Goal: Task Accomplishment & Management: Use online tool/utility

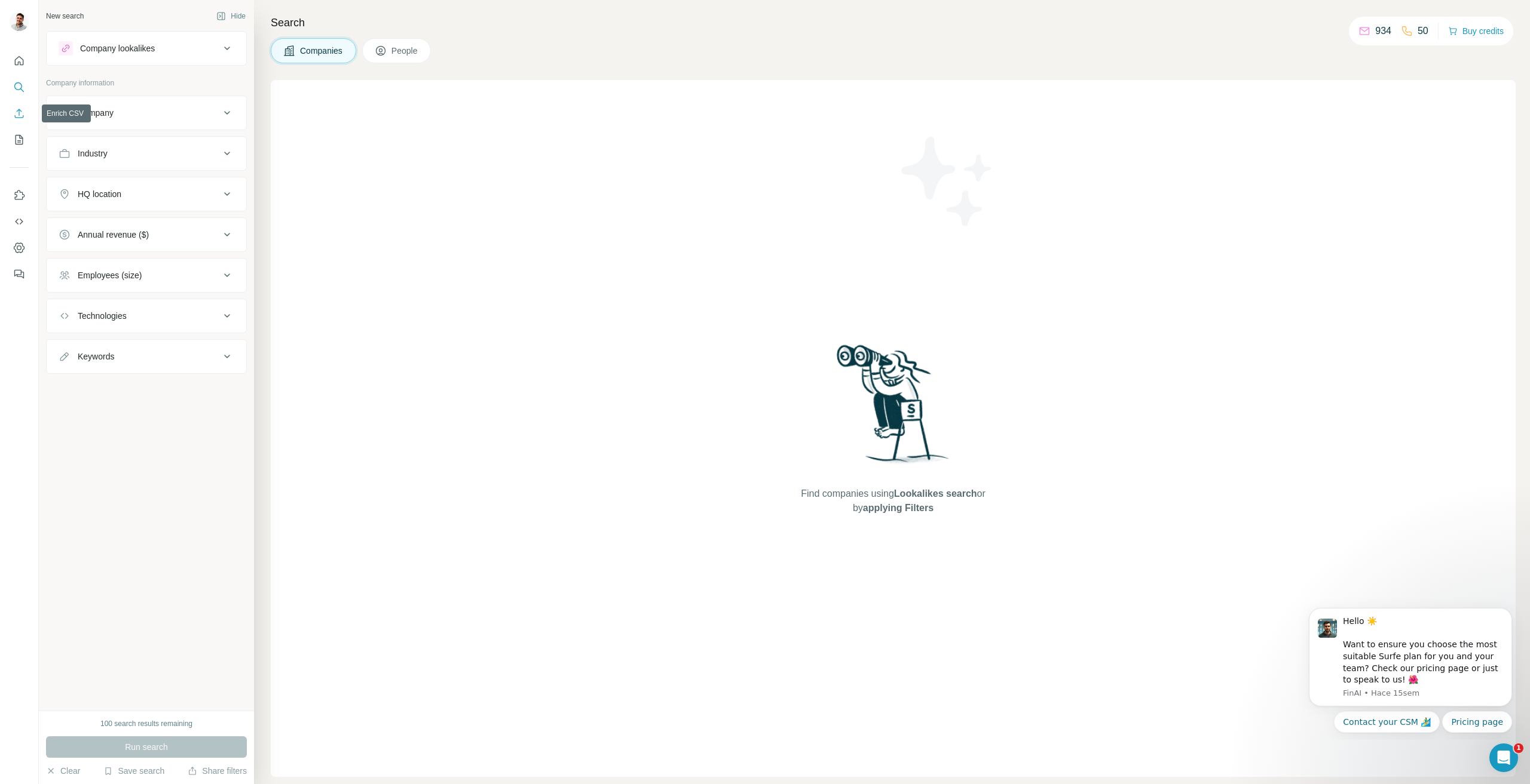
click at [21, 113] on icon "Enrich CSV" at bounding box center [18, 113] width 12 height 12
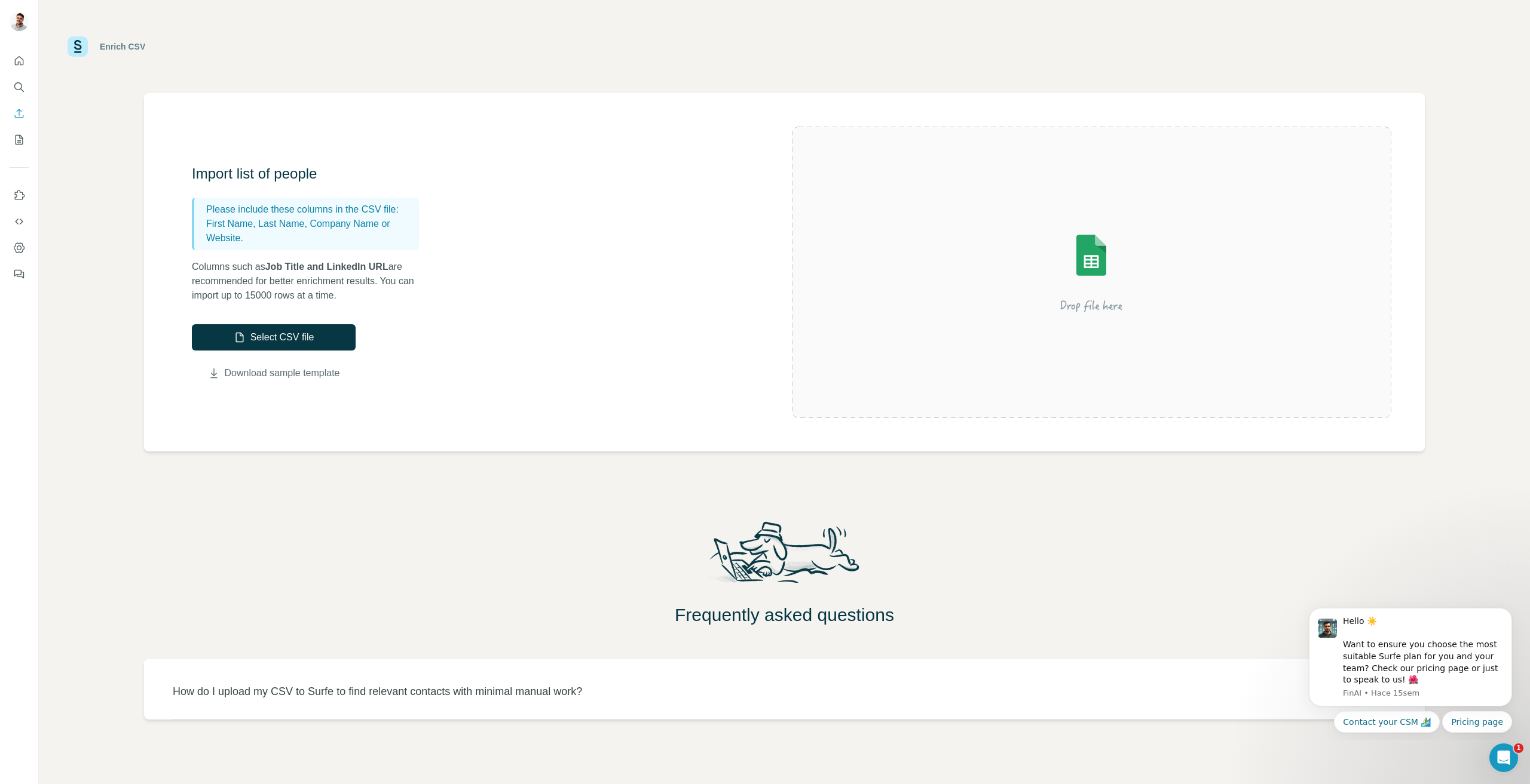
click at [275, 377] on link "Download sample template" at bounding box center [282, 373] width 115 height 14
click at [996, 275] on img at bounding box center [1091, 272] width 215 height 143
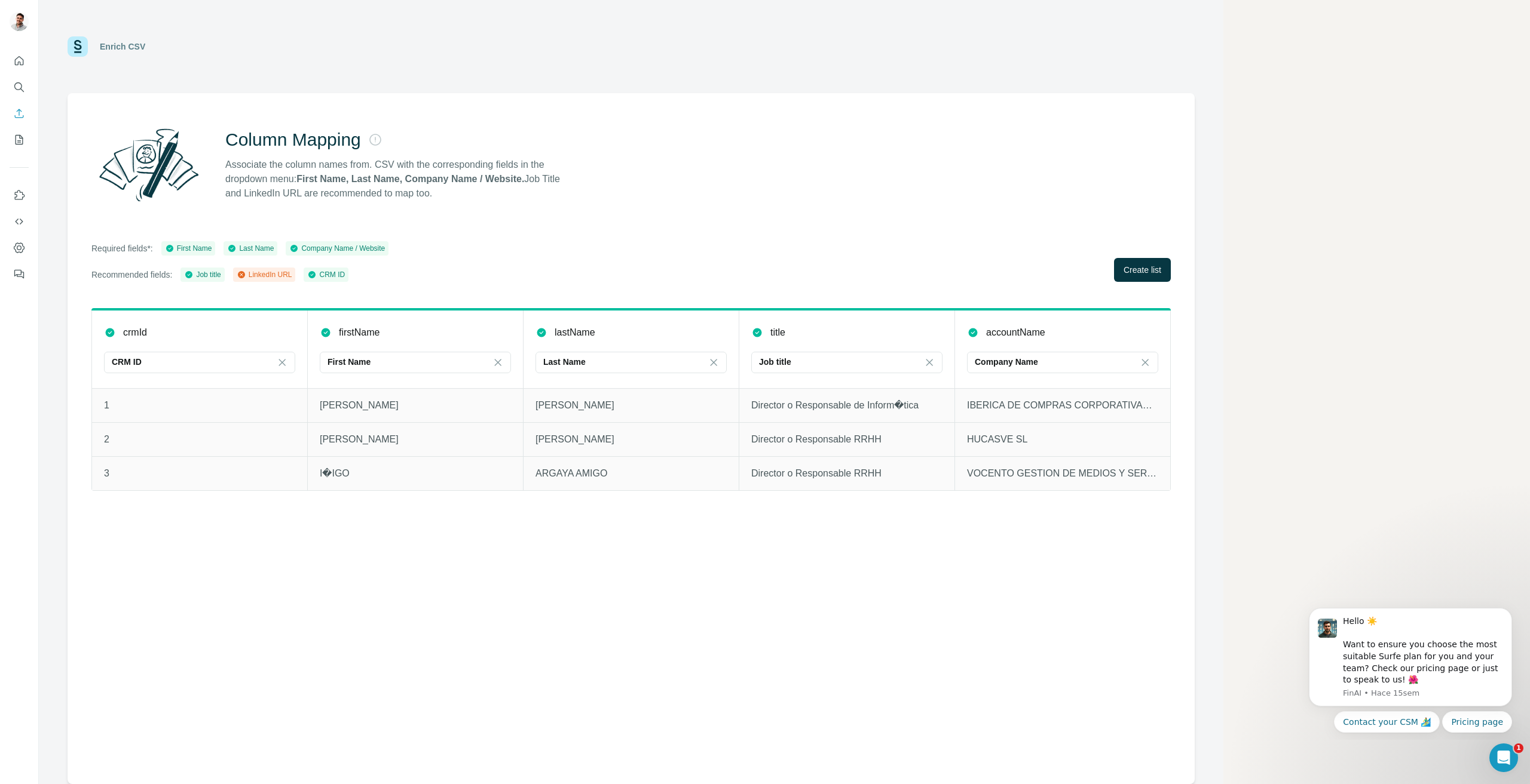
click at [1169, 492] on div "Column Mapping Associate the column names from. CSV with the corresponding fiel…" at bounding box center [631, 438] width 1128 height 691
click at [1143, 275] on span "Create list" at bounding box center [1142, 270] width 38 height 12
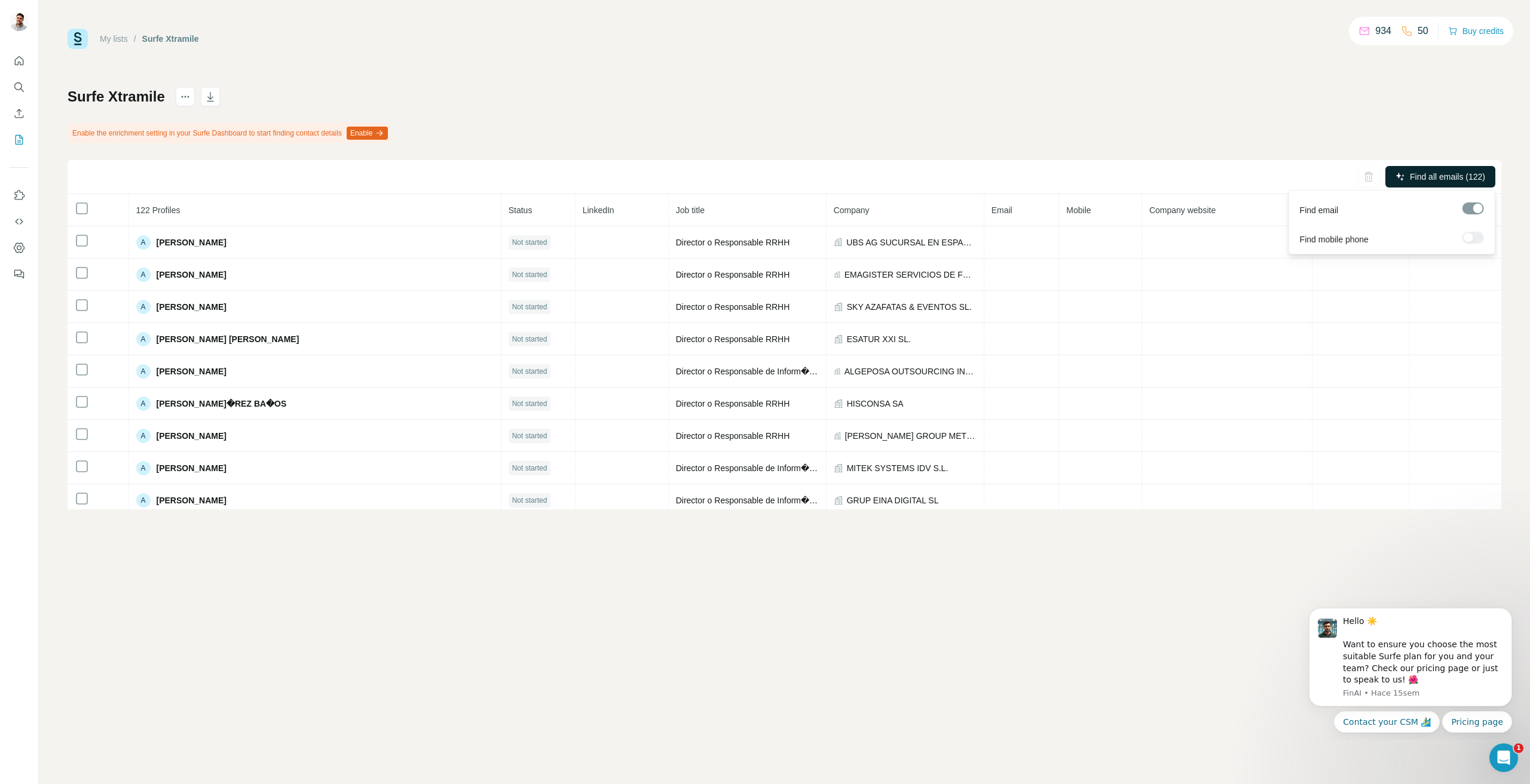
click at [1443, 181] on span "Find all emails (122)" at bounding box center [1447, 176] width 75 height 12
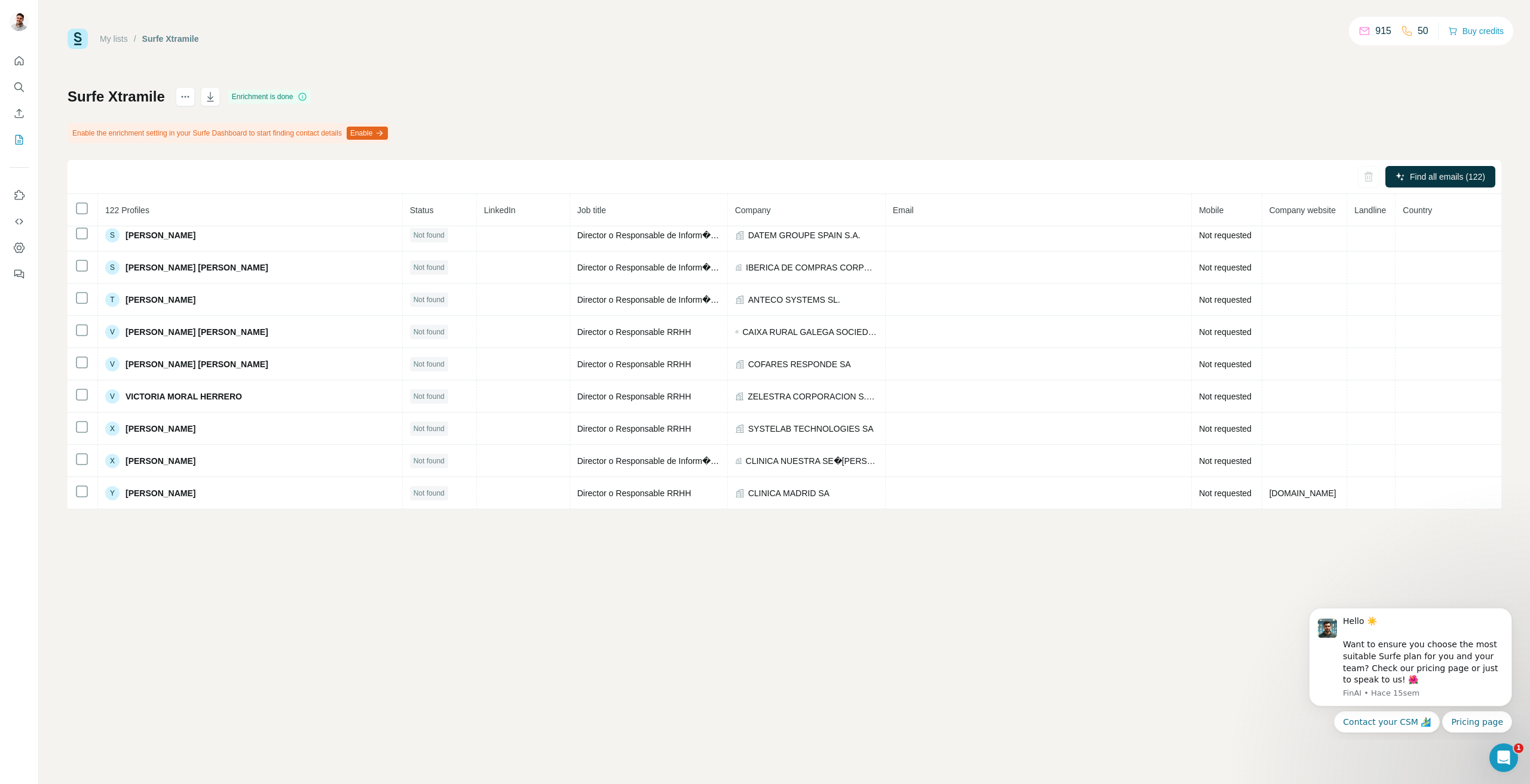
scroll to position [3652, 0]
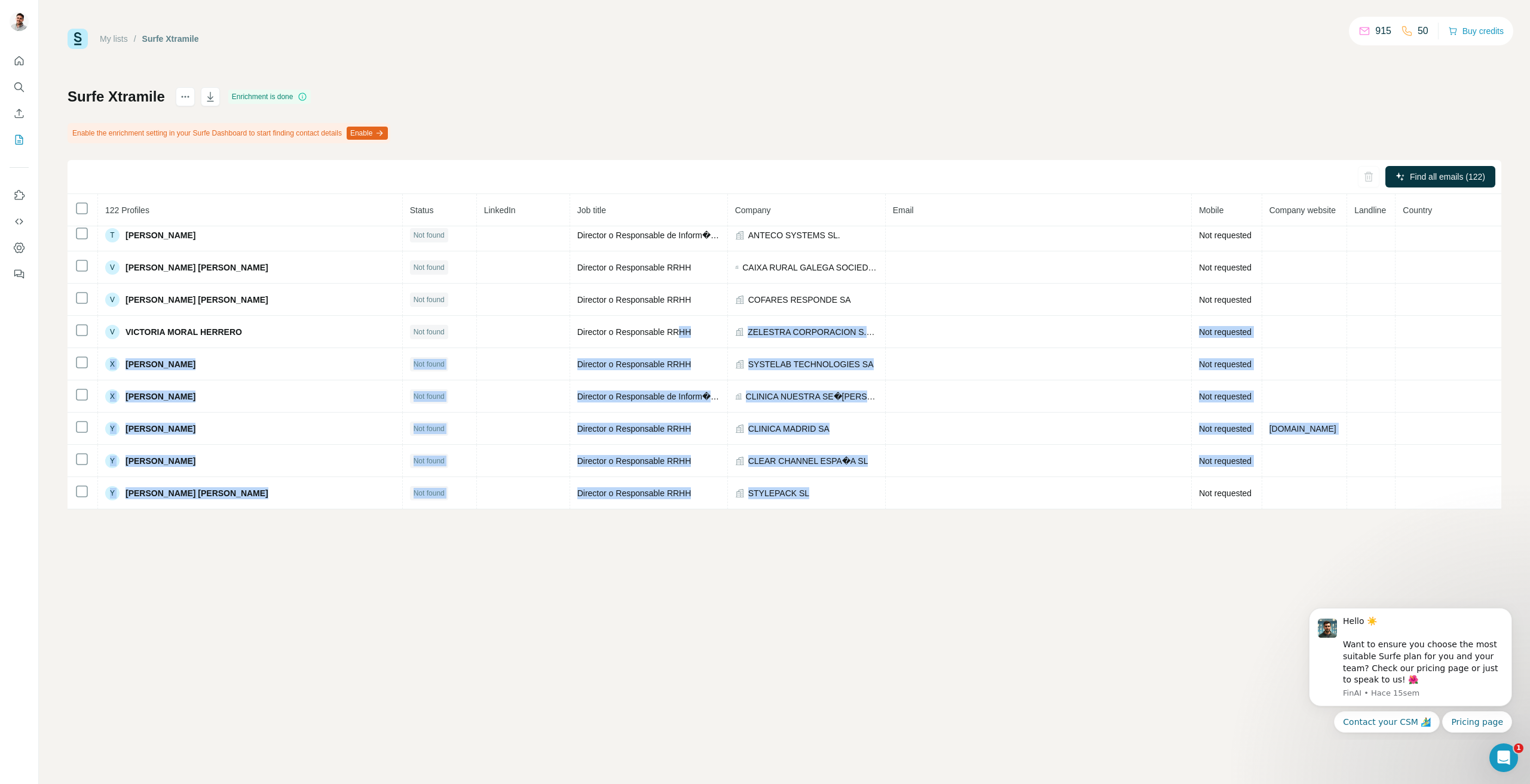
drag, startPoint x: 866, startPoint y: 457, endPoint x: 909, endPoint y: 369, distance: 97.9
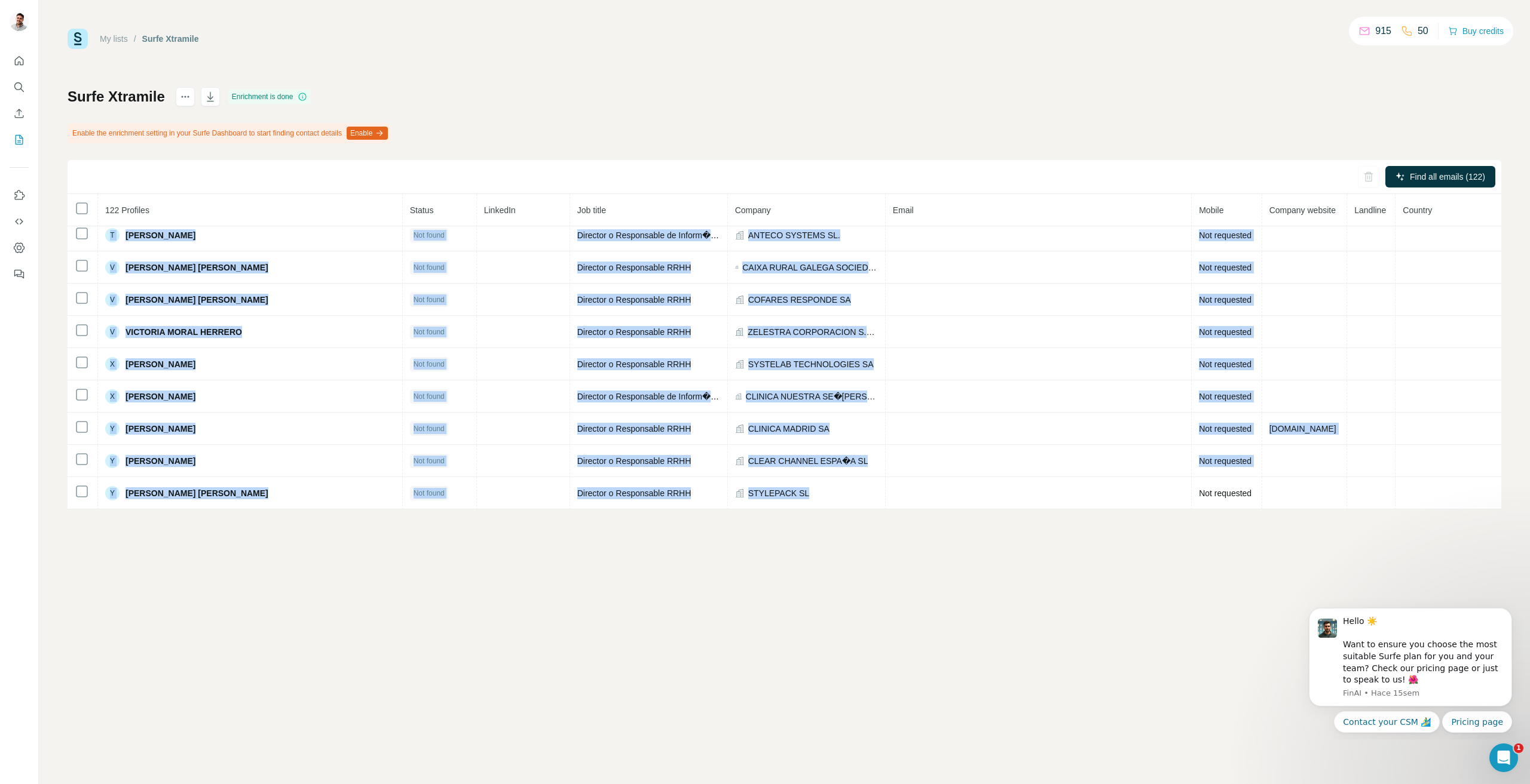
scroll to position [2935, 0]
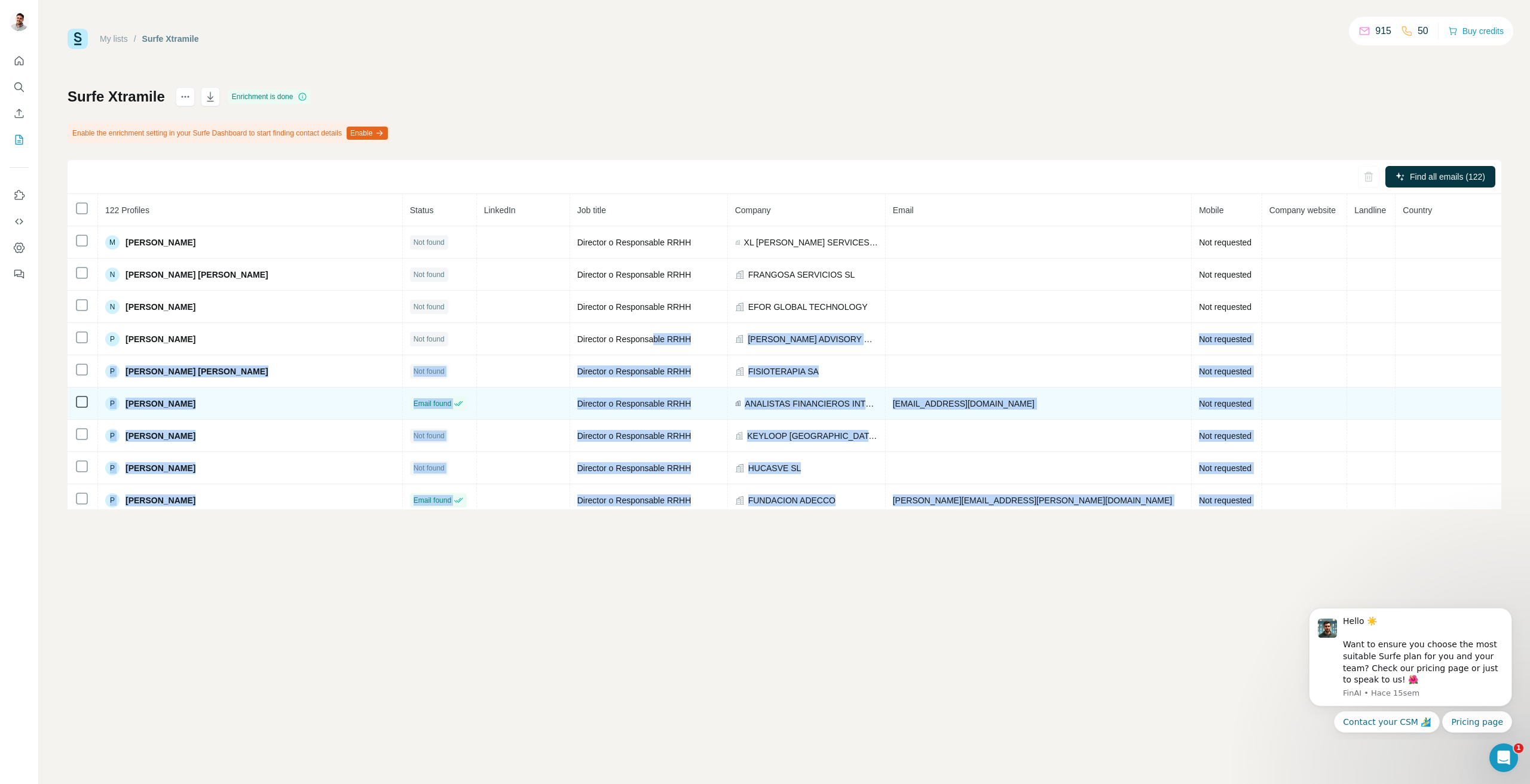
click at [961, 387] on td at bounding box center [1039, 371] width 306 height 32
click at [948, 436] on td at bounding box center [1039, 436] width 306 height 32
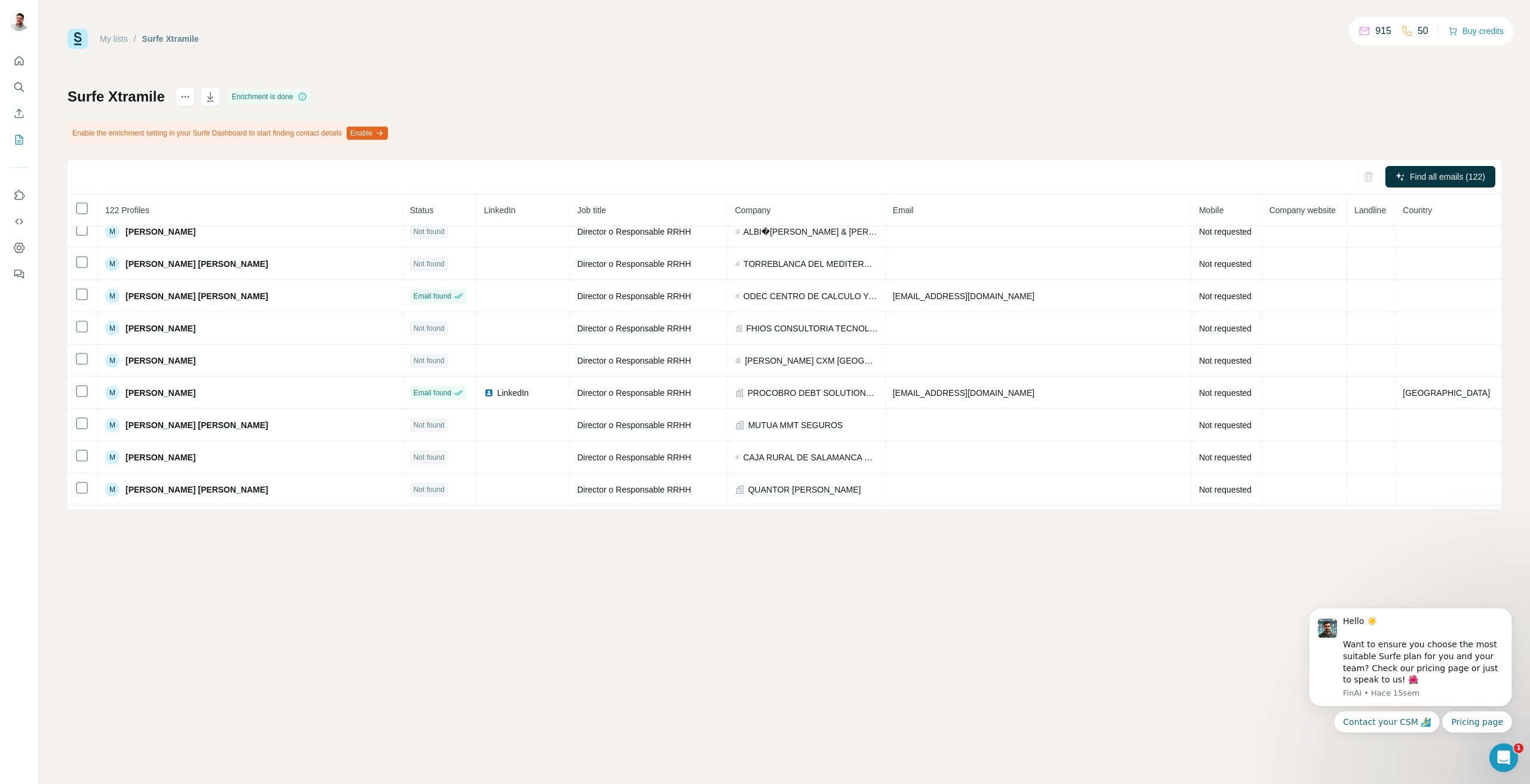
scroll to position [665, 0]
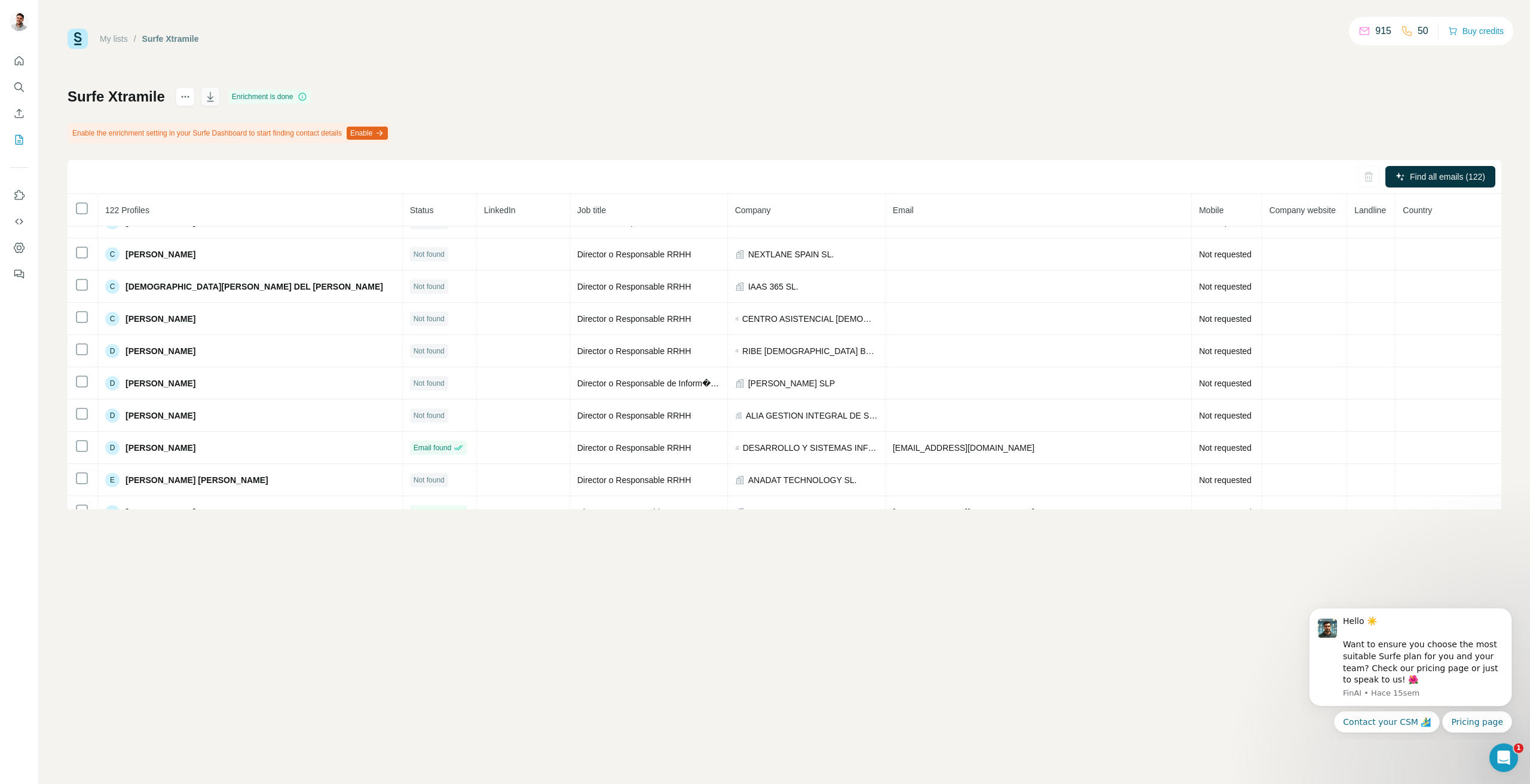
click at [214, 93] on icon "button" at bounding box center [210, 96] width 12 height 12
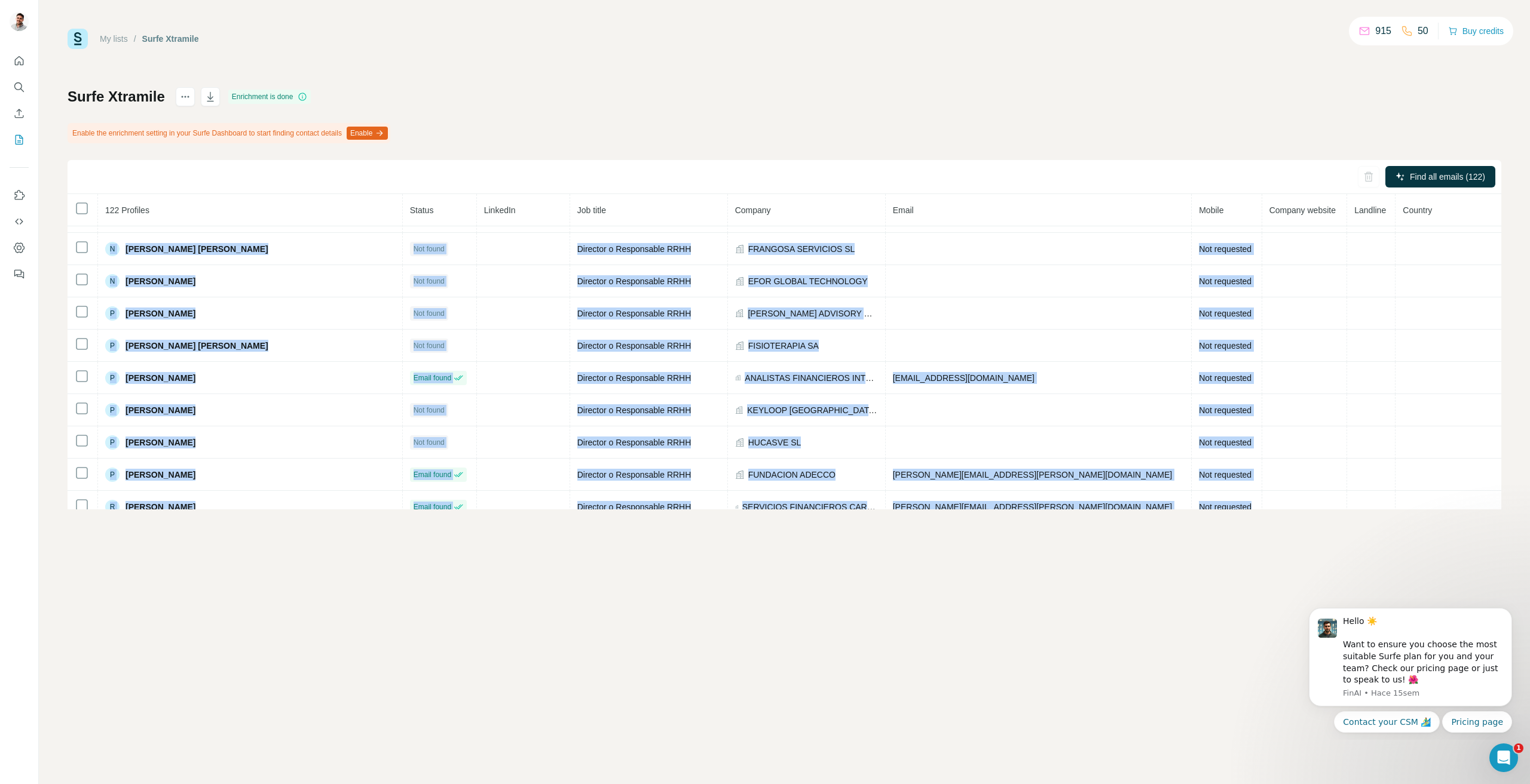
scroll to position [3652, 0]
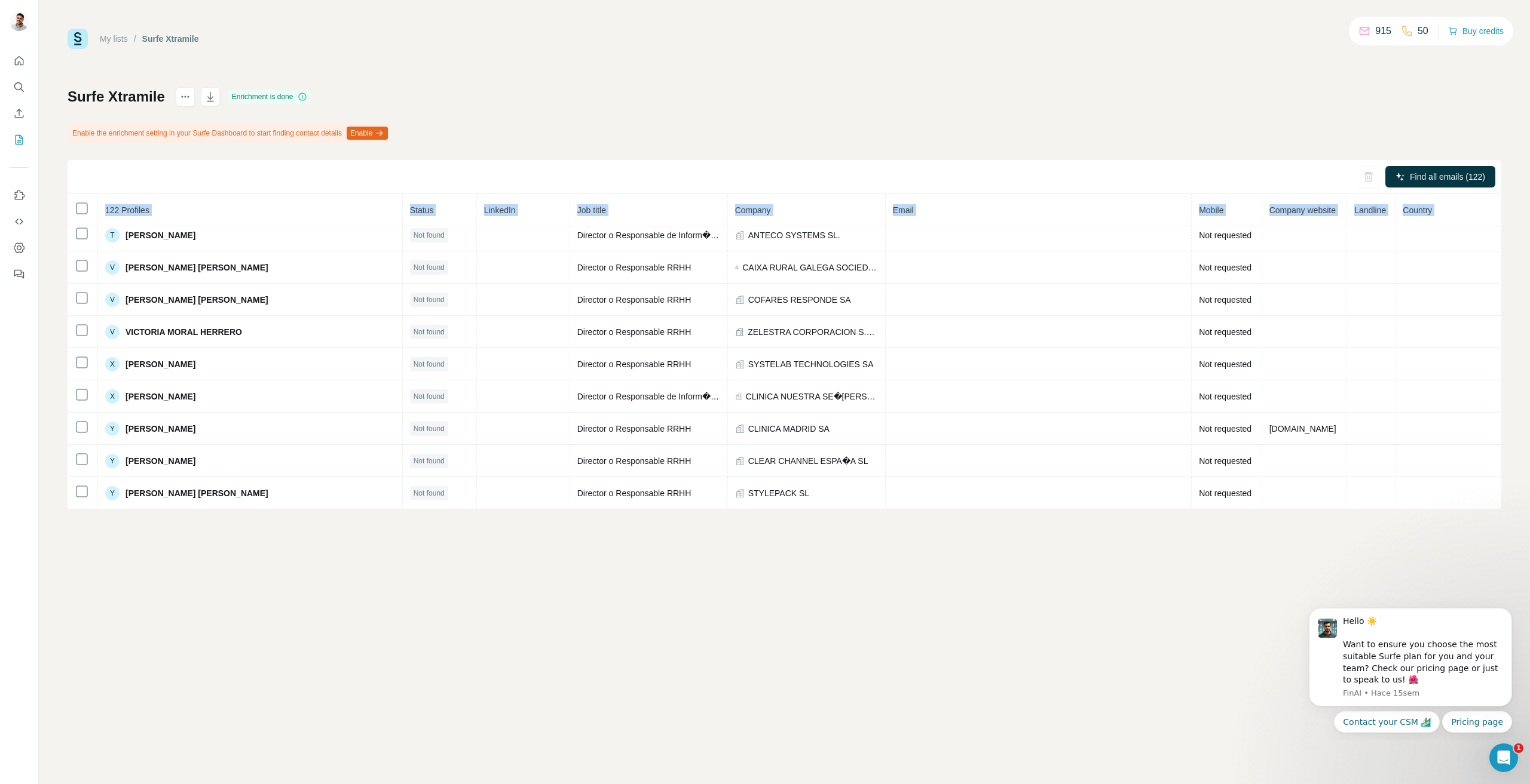
drag, startPoint x: 132, startPoint y: 244, endPoint x: 1250, endPoint y: 518, distance: 1151.1
click at [1250, 518] on div "My lists / Surfe Xtramile 915 50 Buy credits Surfe Xtramile Enrichment is done …" at bounding box center [784, 392] width 1491 height 784
copy table "122 Profiles Status LinkedIn Job title Company Email Mobile Company website Lan…"
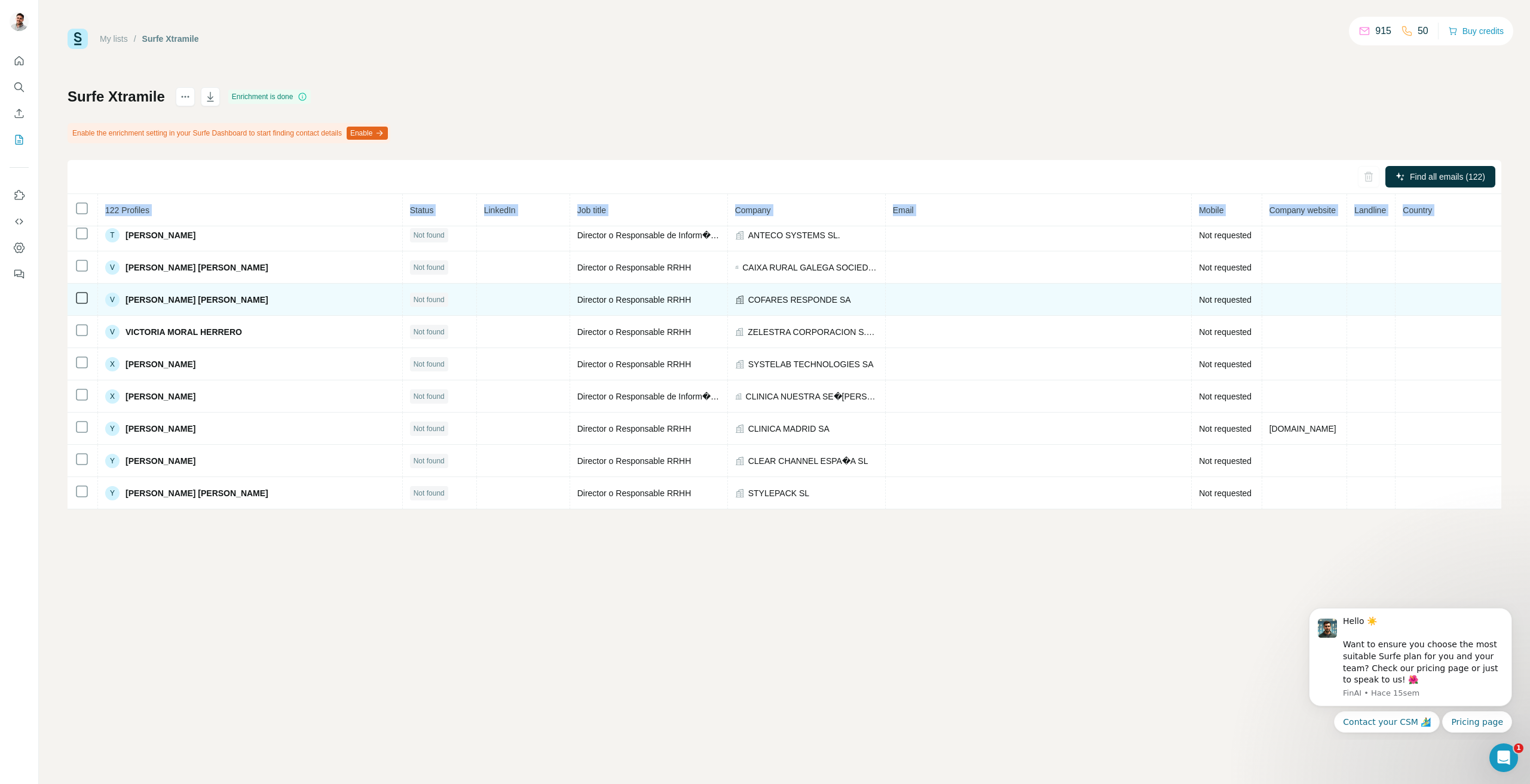
click at [985, 300] on td at bounding box center [1039, 299] width 306 height 32
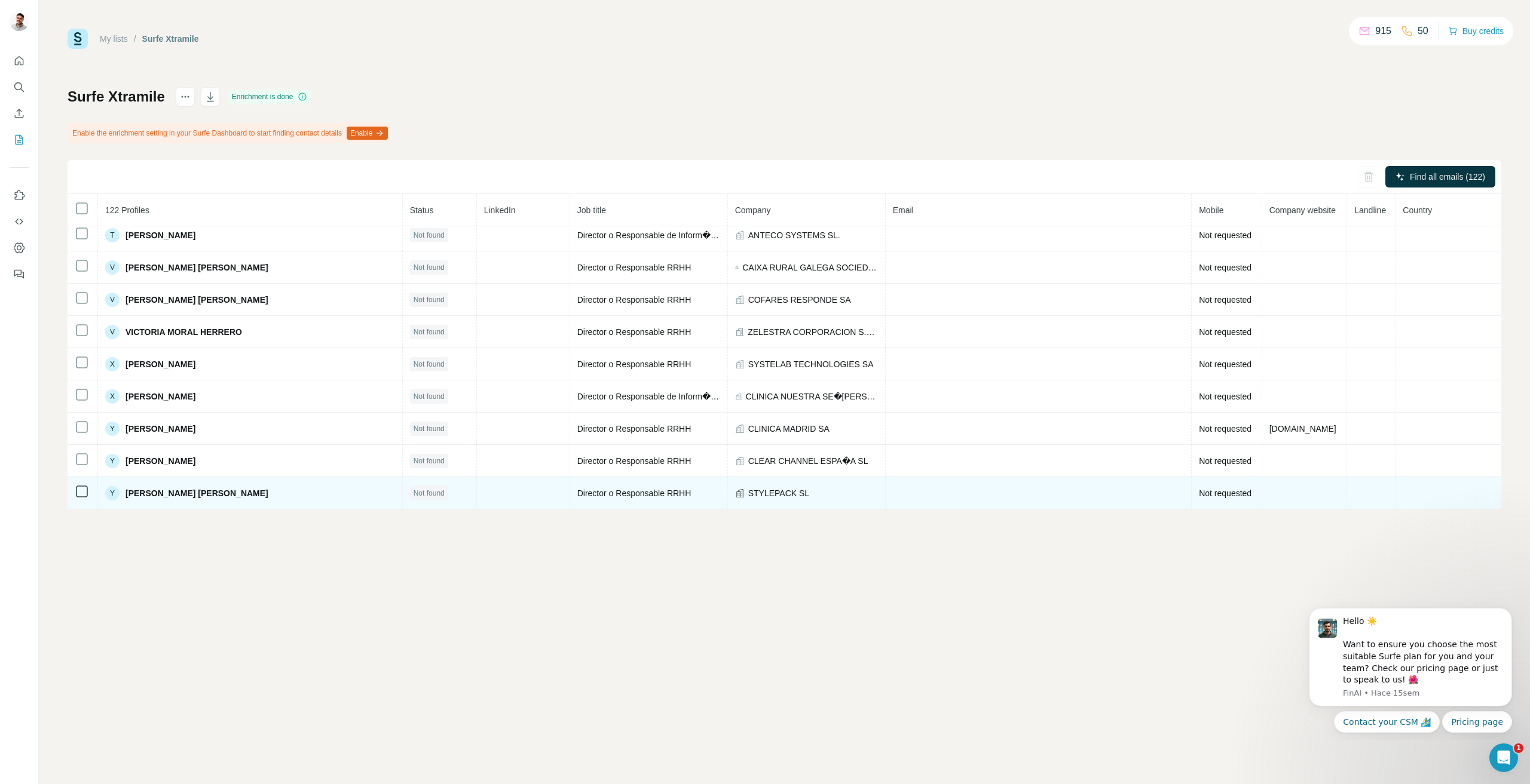
click at [1320, 497] on td at bounding box center [1304, 493] width 85 height 32
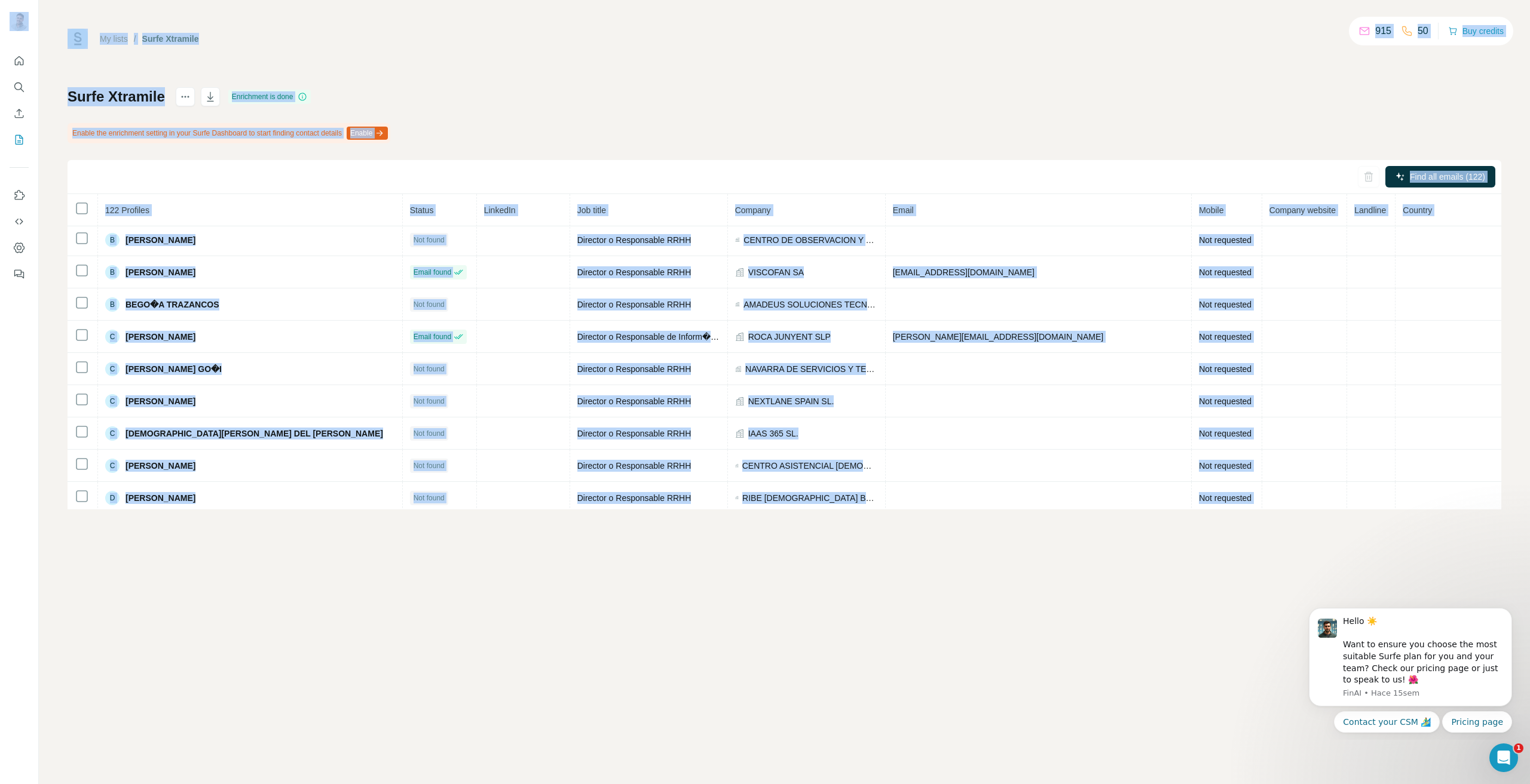
scroll to position [0, 0]
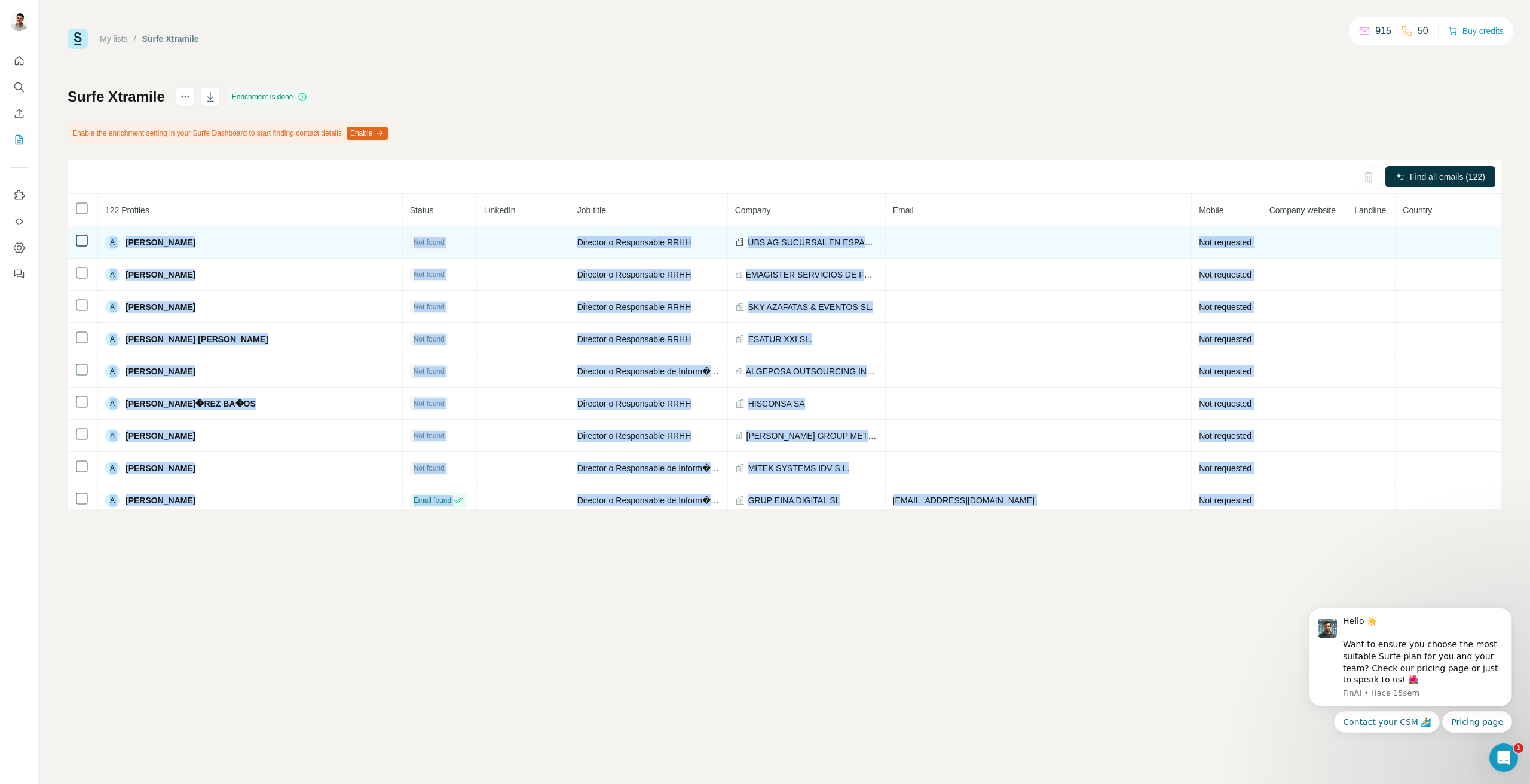
drag, startPoint x: 1324, startPoint y: 497, endPoint x: 103, endPoint y: 229, distance: 1250.1
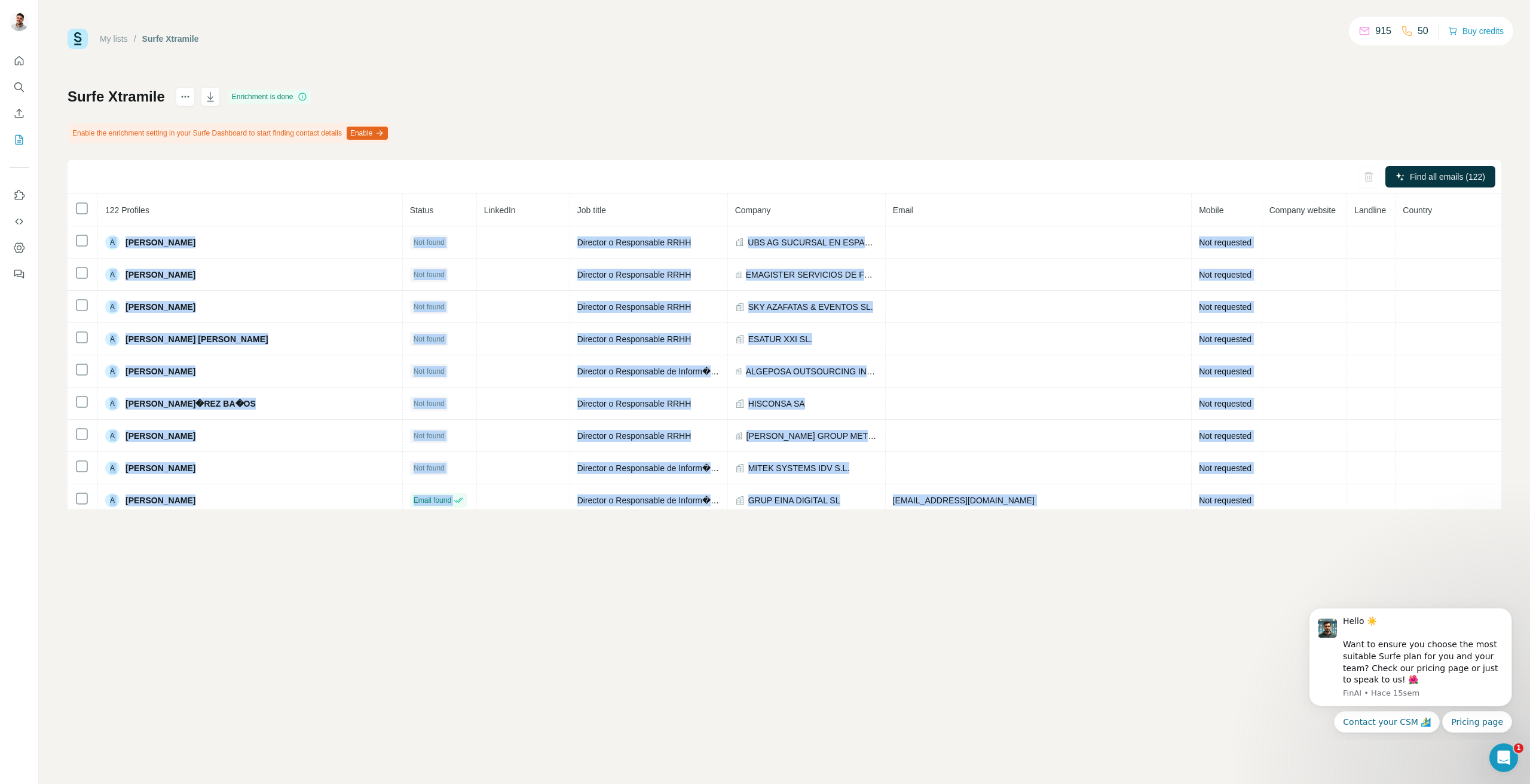
copy tbody "L IPSUMD SITAMET Con adipi Elitsedd e Temporincid UTLA ETD MA ALIQUAEN AD MINI�…"
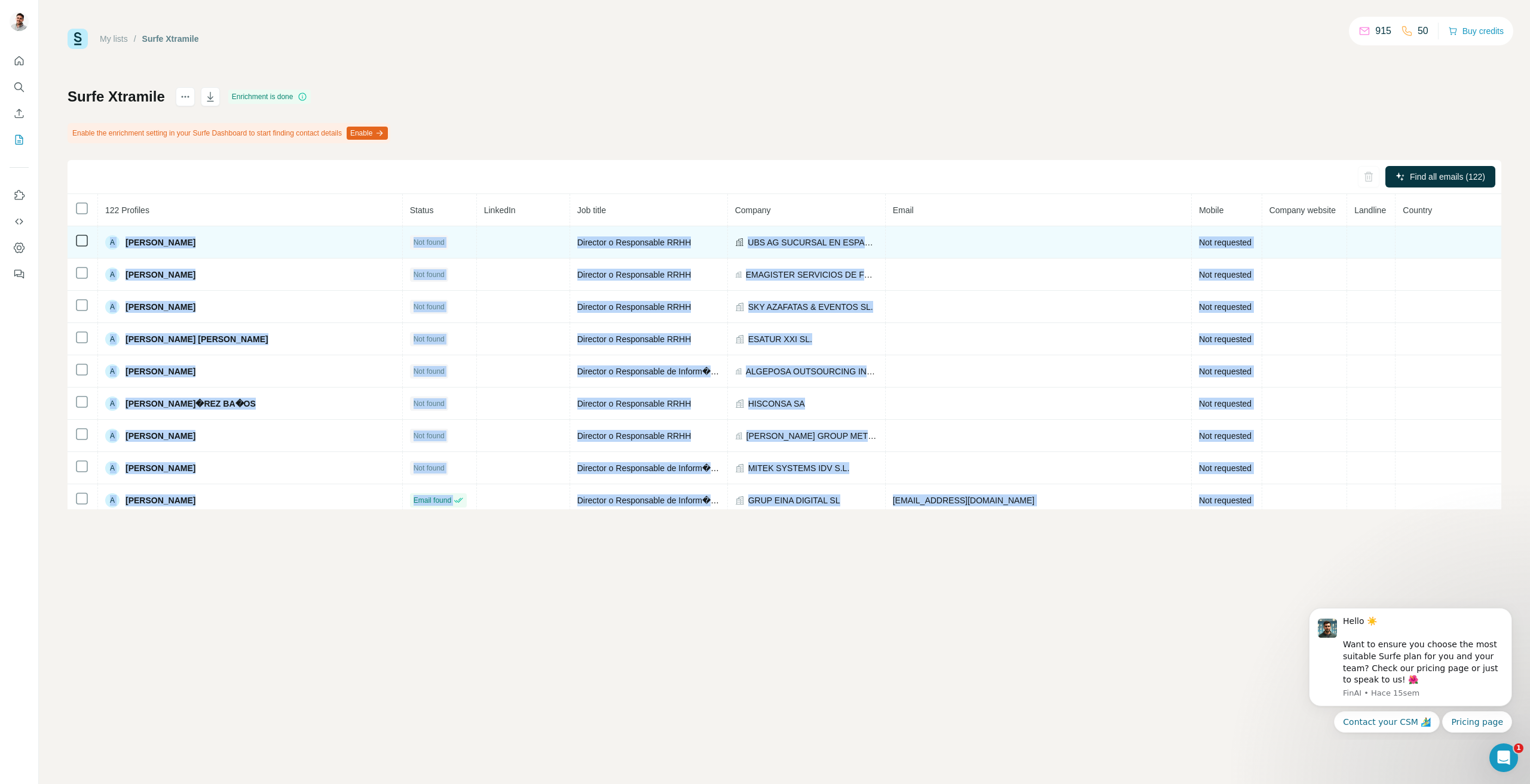
click at [1039, 249] on td at bounding box center [1039, 242] width 306 height 32
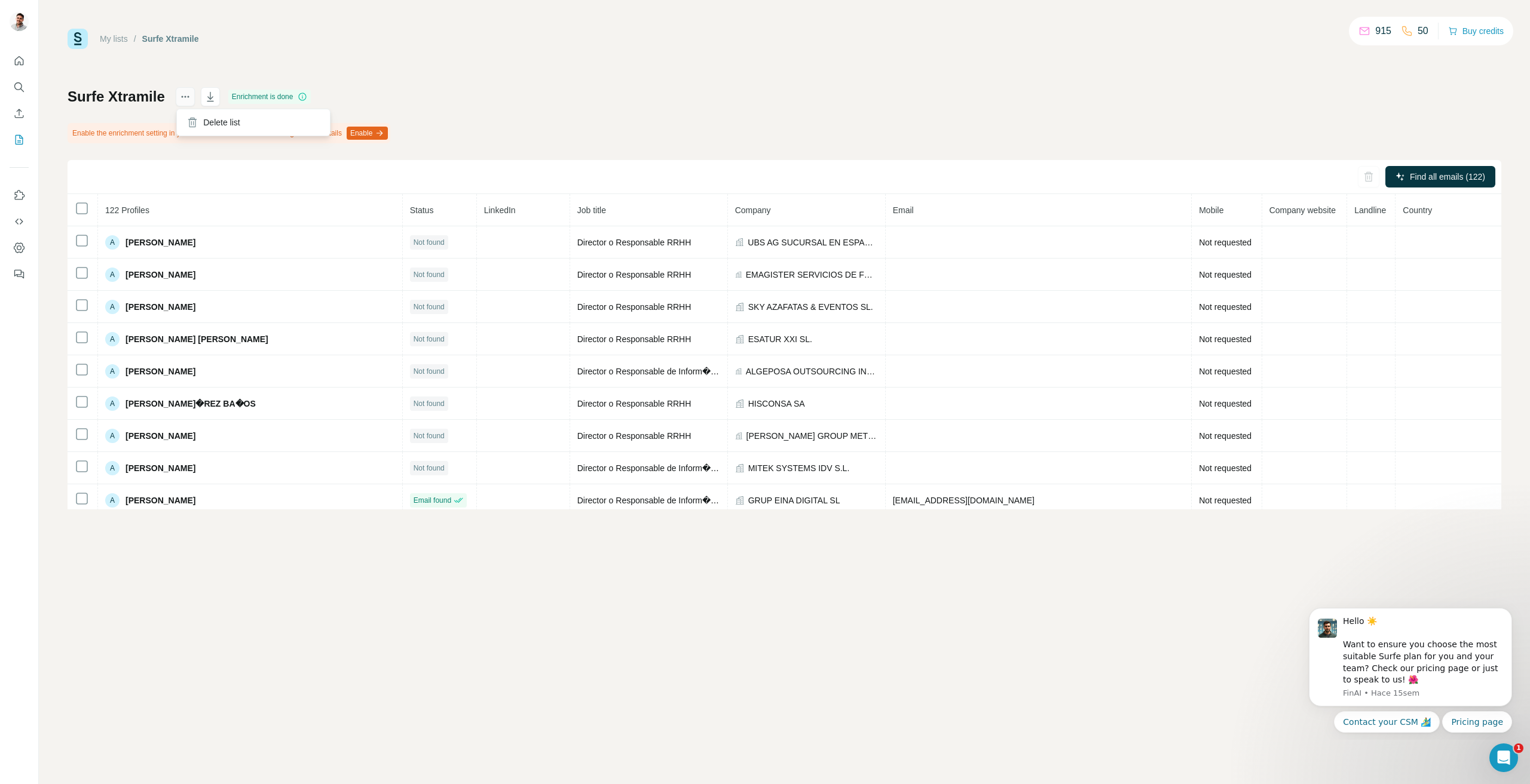
click at [193, 96] on button "actions" at bounding box center [185, 97] width 19 height 19
click at [217, 94] on icon "button" at bounding box center [210, 96] width 12 height 12
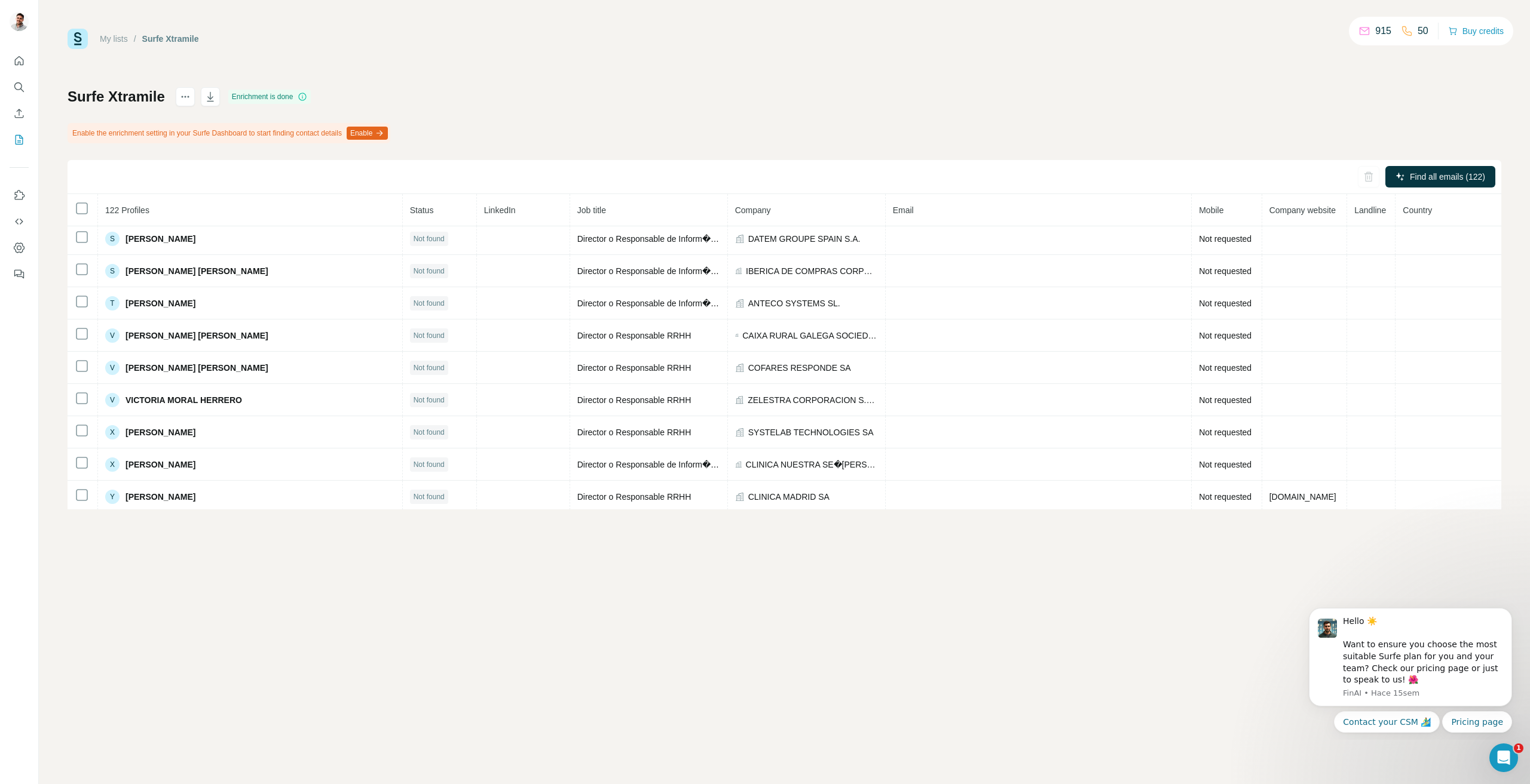
scroll to position [3652, 0]
